Goal: Task Accomplishment & Management: Manage account settings

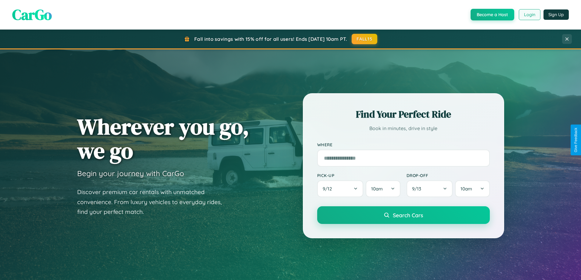
click at [529, 15] on button "Login" at bounding box center [530, 14] width 22 height 11
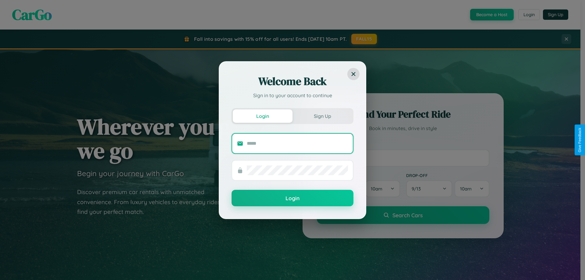
click at [298, 143] on input "text" at bounding box center [297, 144] width 101 height 10
type input "**********"
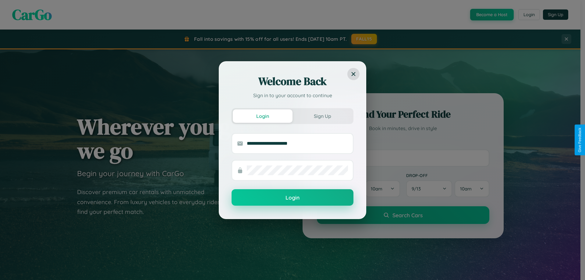
click at [293, 198] on button "Login" at bounding box center [293, 197] width 122 height 16
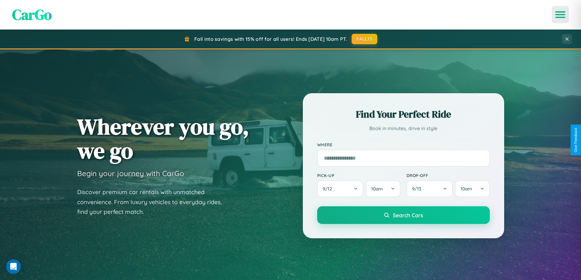
click at [560, 15] on icon "Open menu" at bounding box center [560, 14] width 9 height 5
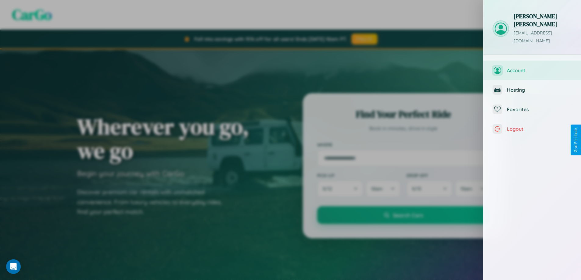
click at [532, 67] on span "Account" at bounding box center [539, 70] width 65 height 6
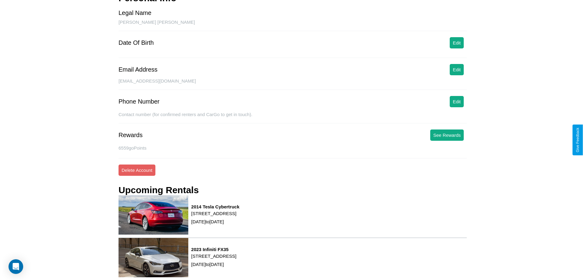
scroll to position [77, 0]
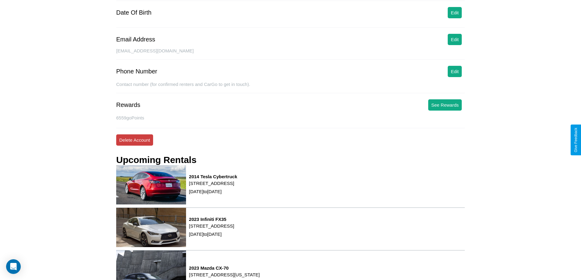
click at [134, 140] on button "Delete Account" at bounding box center [134, 139] width 37 height 11
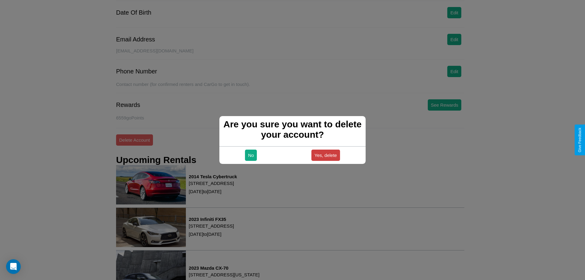
click at [326, 155] on button "Yes, delete" at bounding box center [326, 155] width 29 height 11
